Goal: Navigation & Orientation: Find specific page/section

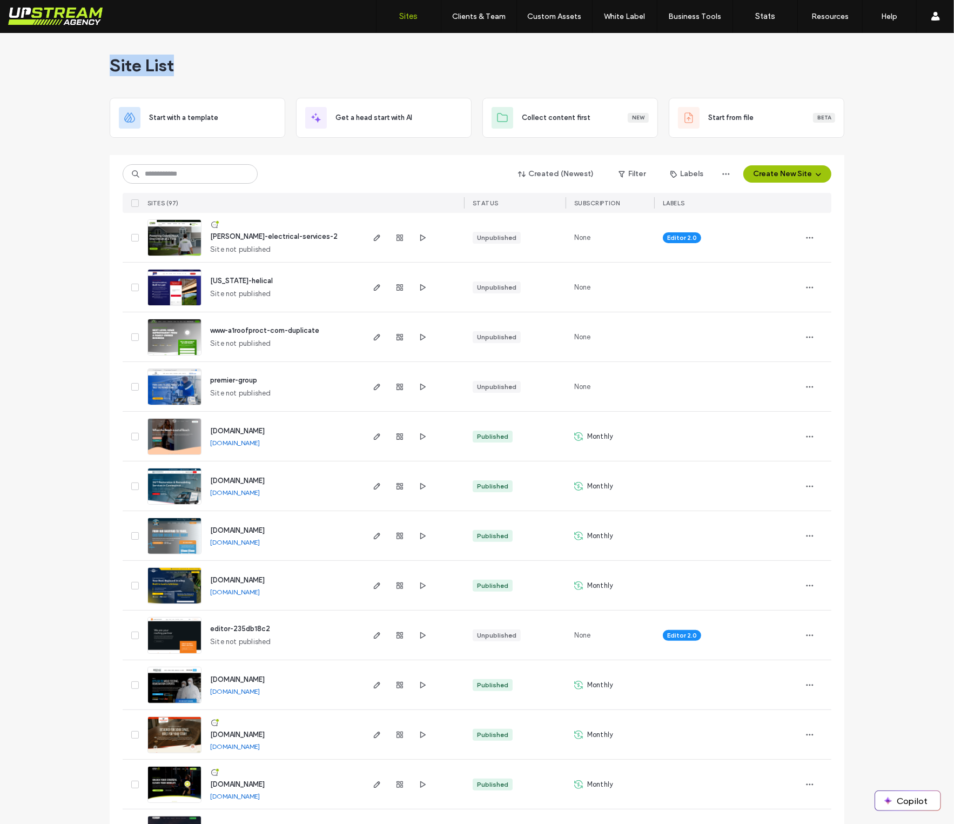
drag, startPoint x: 173, startPoint y: 73, endPoint x: 98, endPoint y: 67, distance: 75.9
drag, startPoint x: 101, startPoint y: 66, endPoint x: 106, endPoint y: 61, distance: 7.3
drag, startPoint x: 105, startPoint y: 59, endPoint x: 220, endPoint y: 82, distance: 116.7
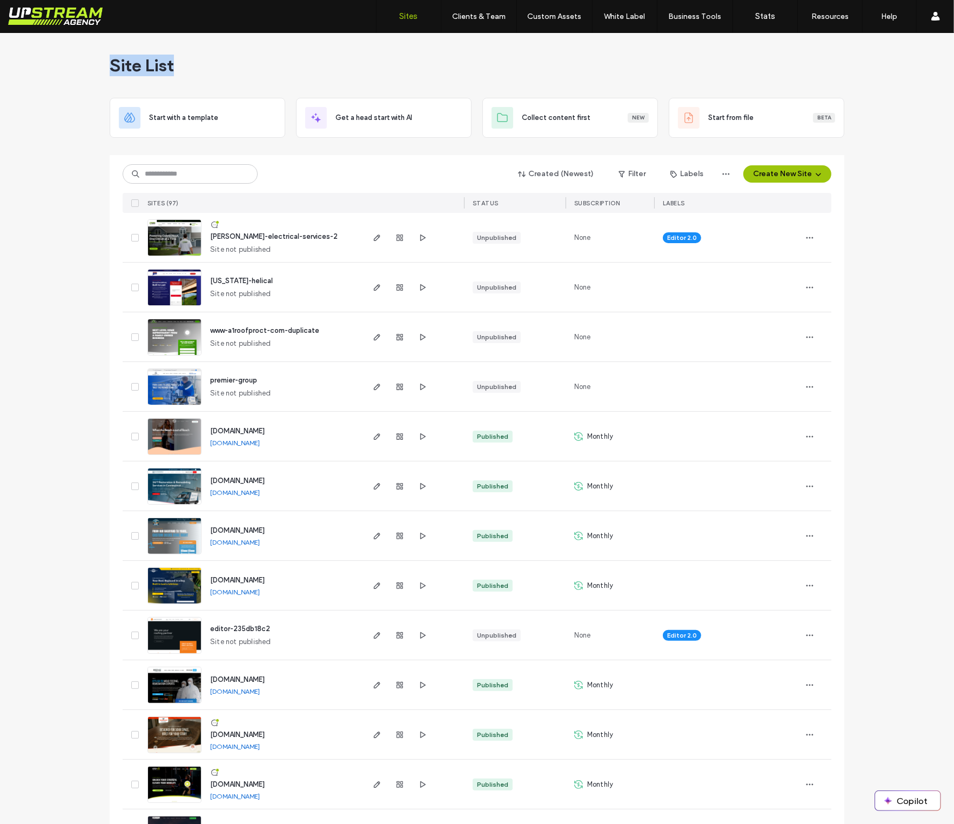
click at [226, 82] on div "Site List" at bounding box center [477, 65] width 735 height 65
click at [218, 81] on div "Site List" at bounding box center [477, 65] width 735 height 65
drag, startPoint x: 310, startPoint y: 198, endPoint x: 250, endPoint y: 223, distance: 64.4
click at [295, 204] on div "SITES (97)" at bounding box center [252, 203] width 219 height 20
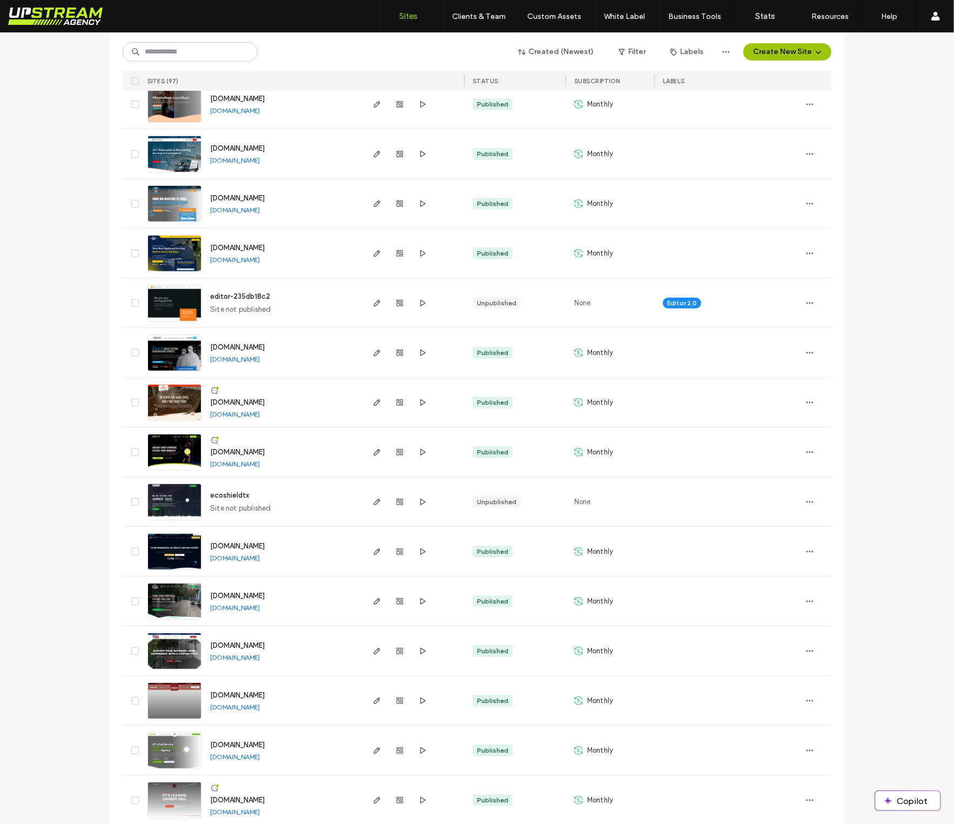
scroll to position [333, 0]
click at [242, 606] on link "[DOMAIN_NAME]" at bounding box center [235, 607] width 50 height 8
